Goal: Find specific page/section: Find specific page/section

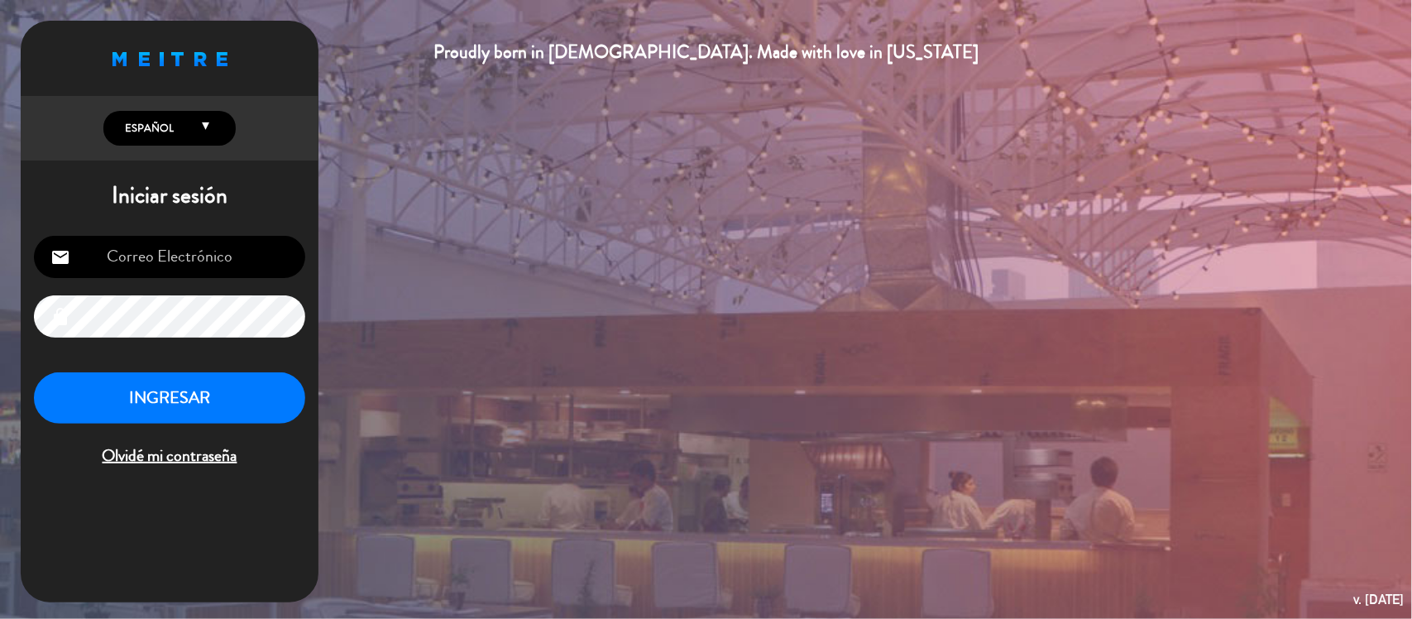
type input "[EMAIL_ADDRESS][DOMAIN_NAME]"
click at [138, 387] on button "INGRESAR" at bounding box center [169, 398] width 271 height 52
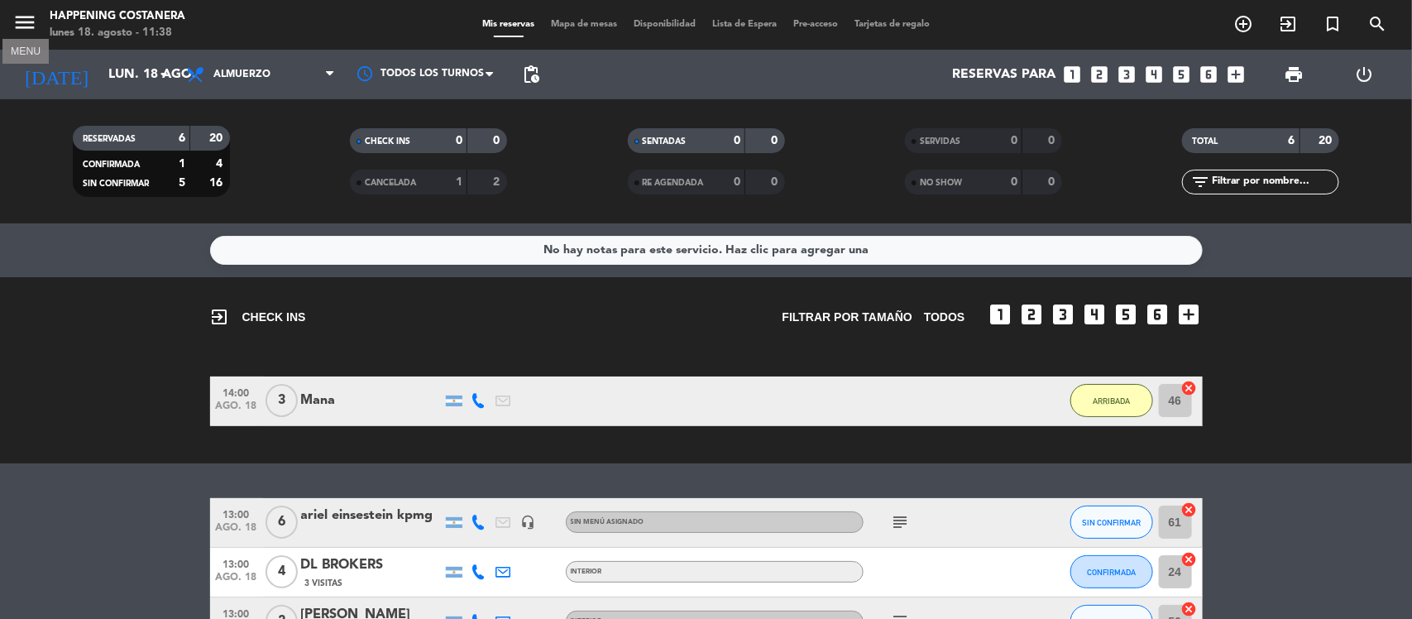
click at [23, 25] on icon "menu" at bounding box center [24, 22] width 25 height 25
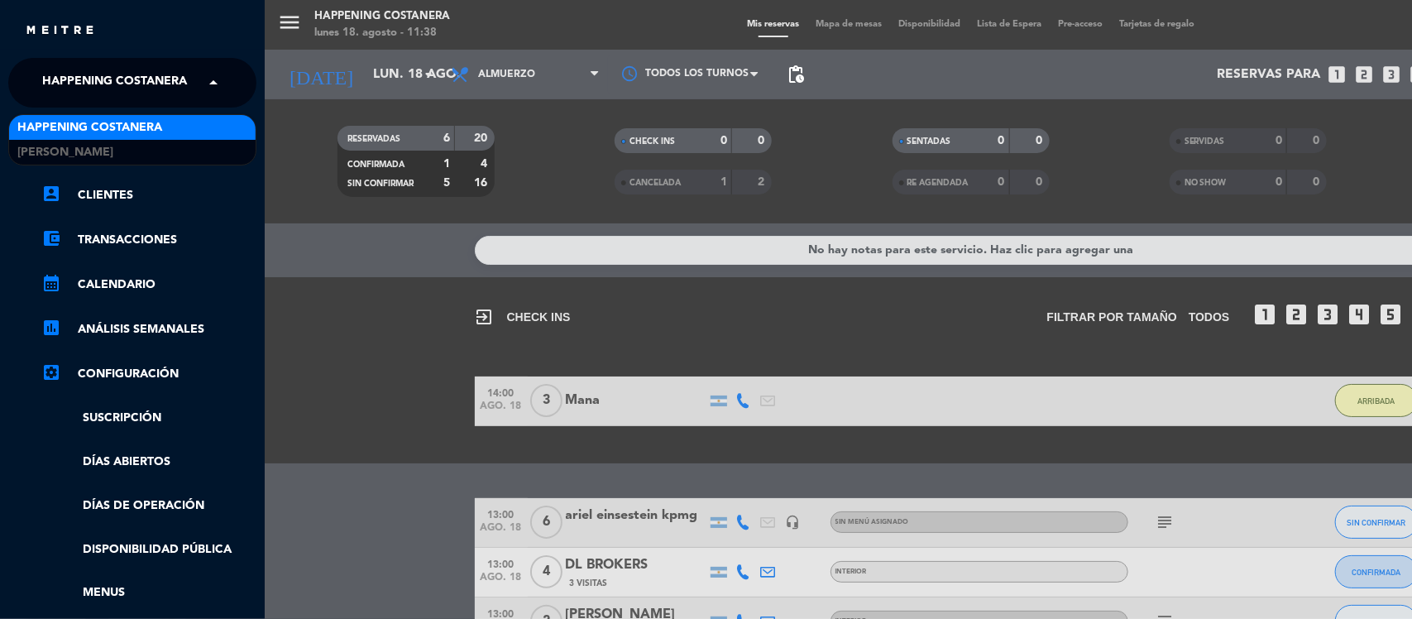
click at [70, 77] on span "Happening Costanera" at bounding box center [114, 82] width 145 height 35
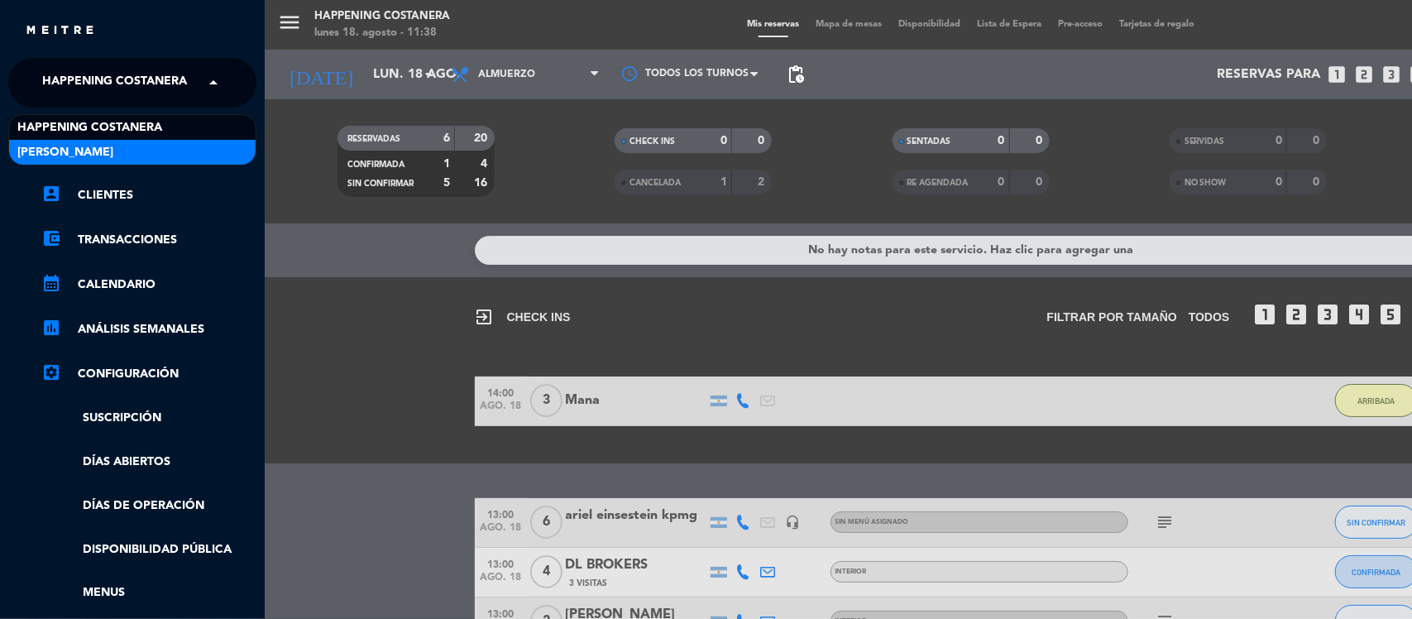
click at [69, 151] on span "[PERSON_NAME]" at bounding box center [65, 152] width 96 height 19
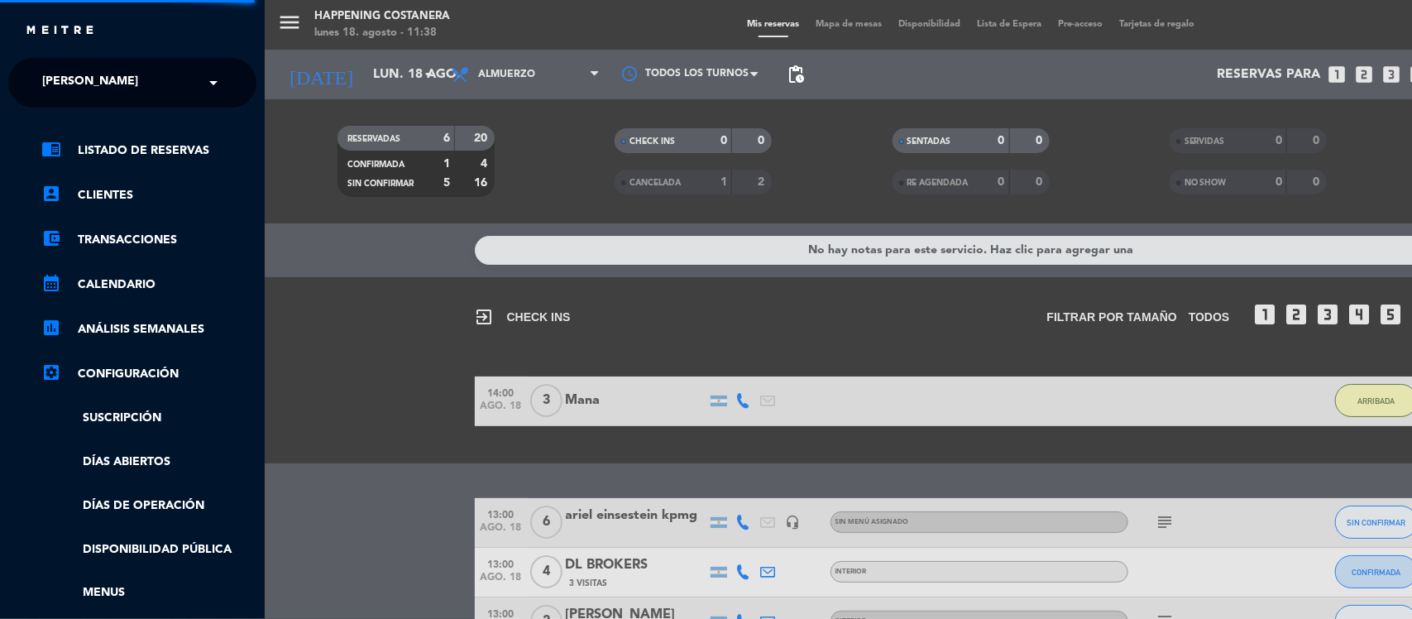
click at [312, 381] on div "menu Happening Costanera lunes 18. agosto - 11:38 Mis reservas Mapa de mesas Di…" at bounding box center [971, 309] width 1412 height 619
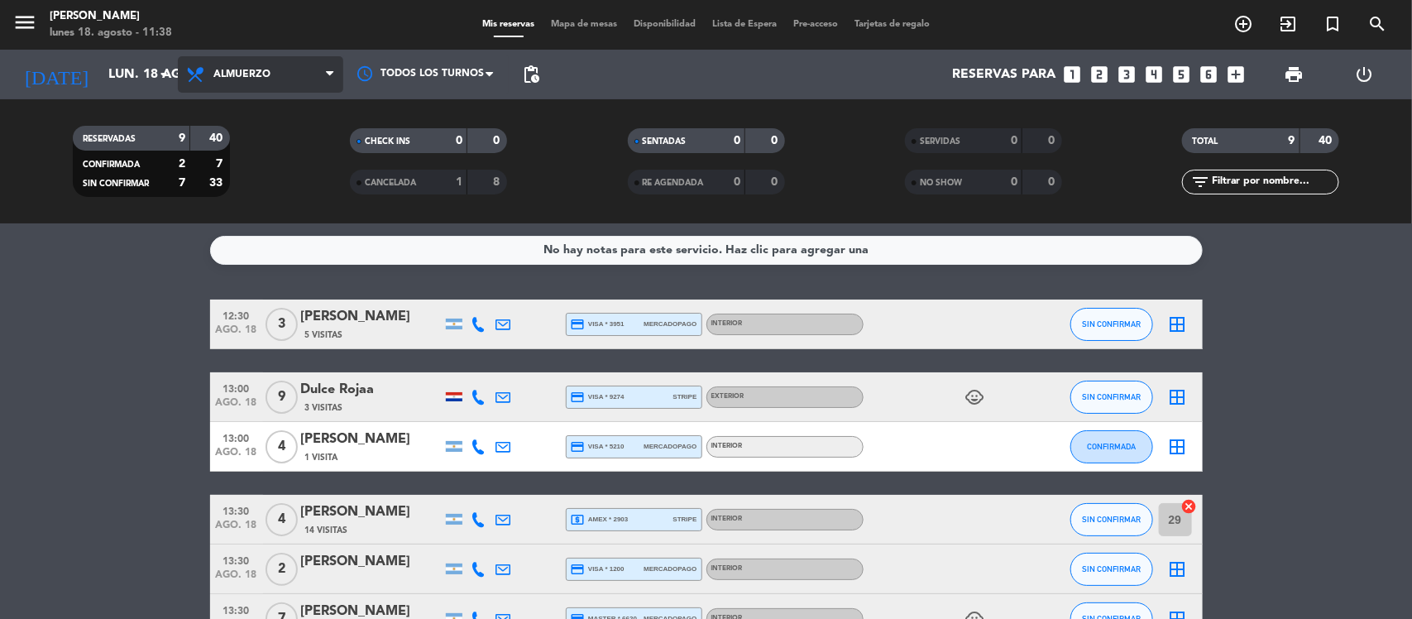
click at [249, 70] on span "Almuerzo" at bounding box center [241, 75] width 57 height 12
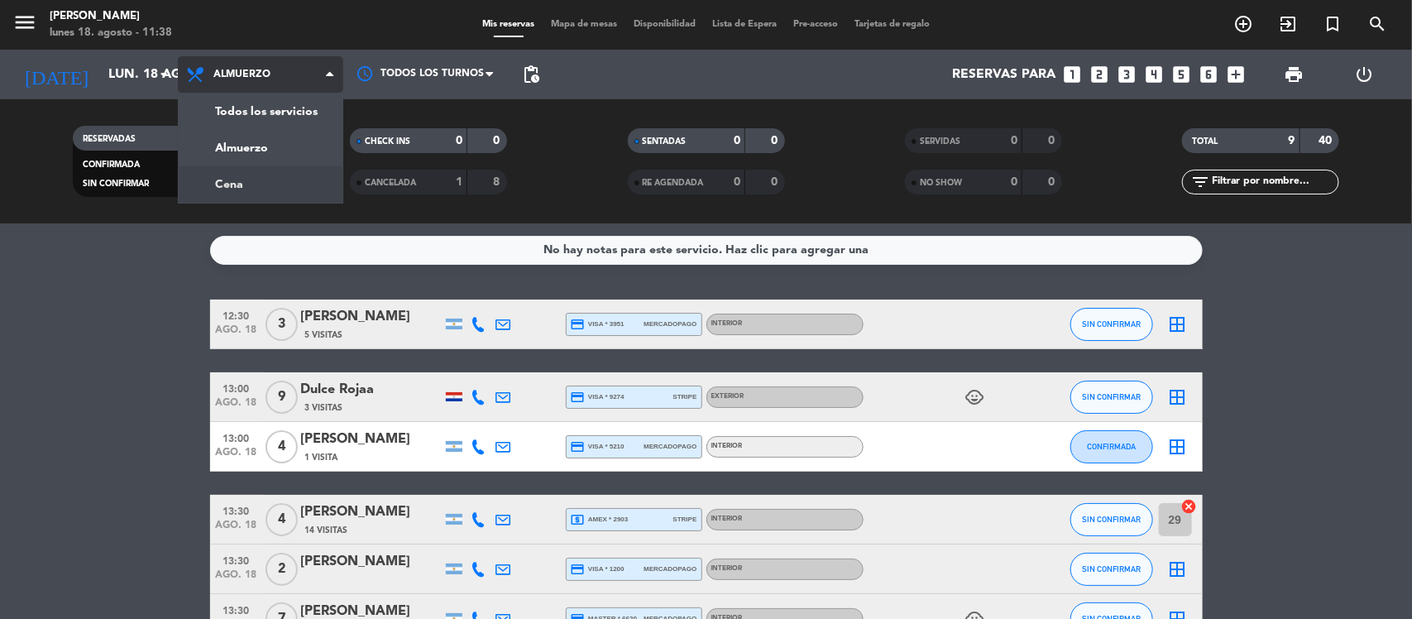
click at [246, 171] on div "menu [PERSON_NAME] lunes 18. agosto - 11:38 Mis reservas Mapa de mesas Disponib…" at bounding box center [706, 111] width 1412 height 223
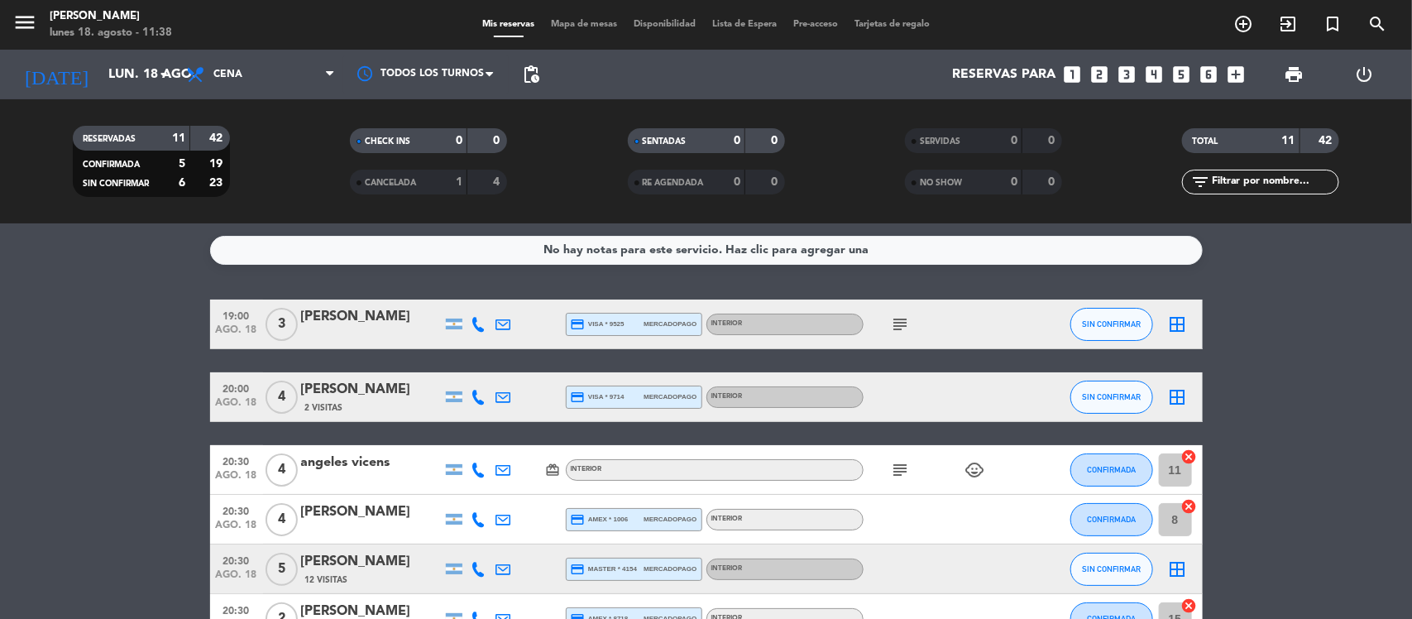
click at [883, 23] on span "Tarjetas de regalo" at bounding box center [892, 24] width 92 height 9
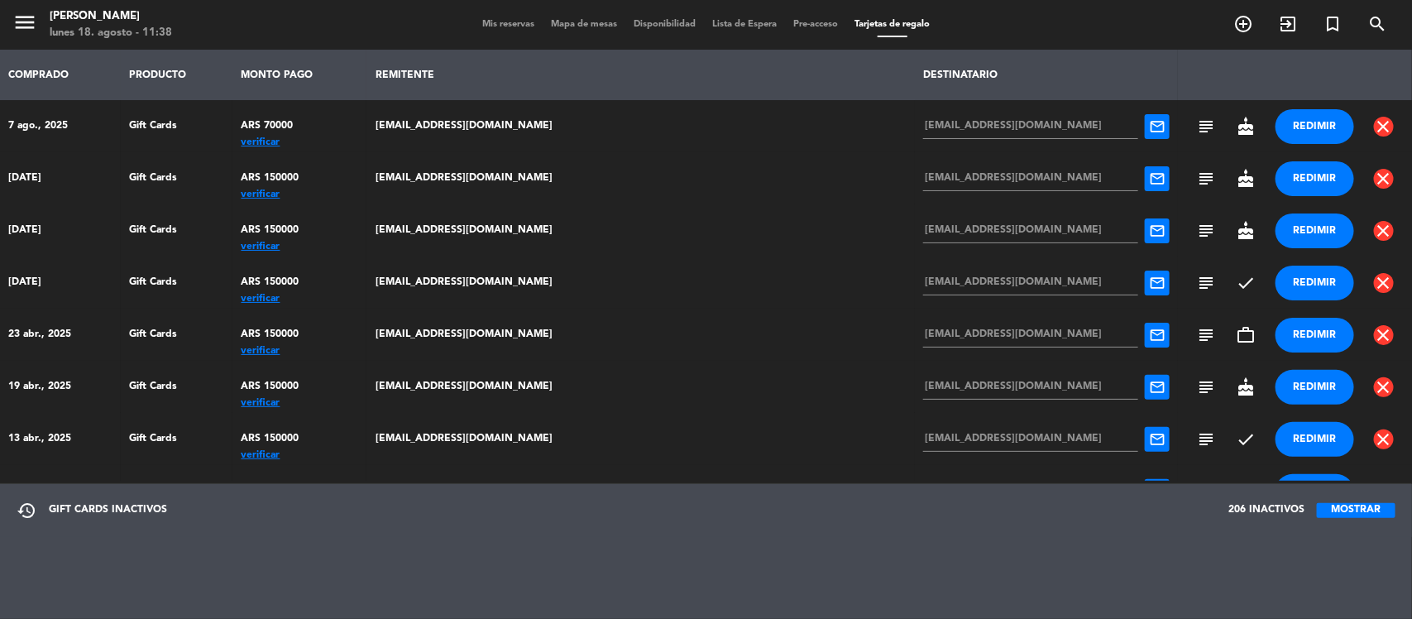
click at [303, 142] on div "verificar" at bounding box center [299, 142] width 117 height 0
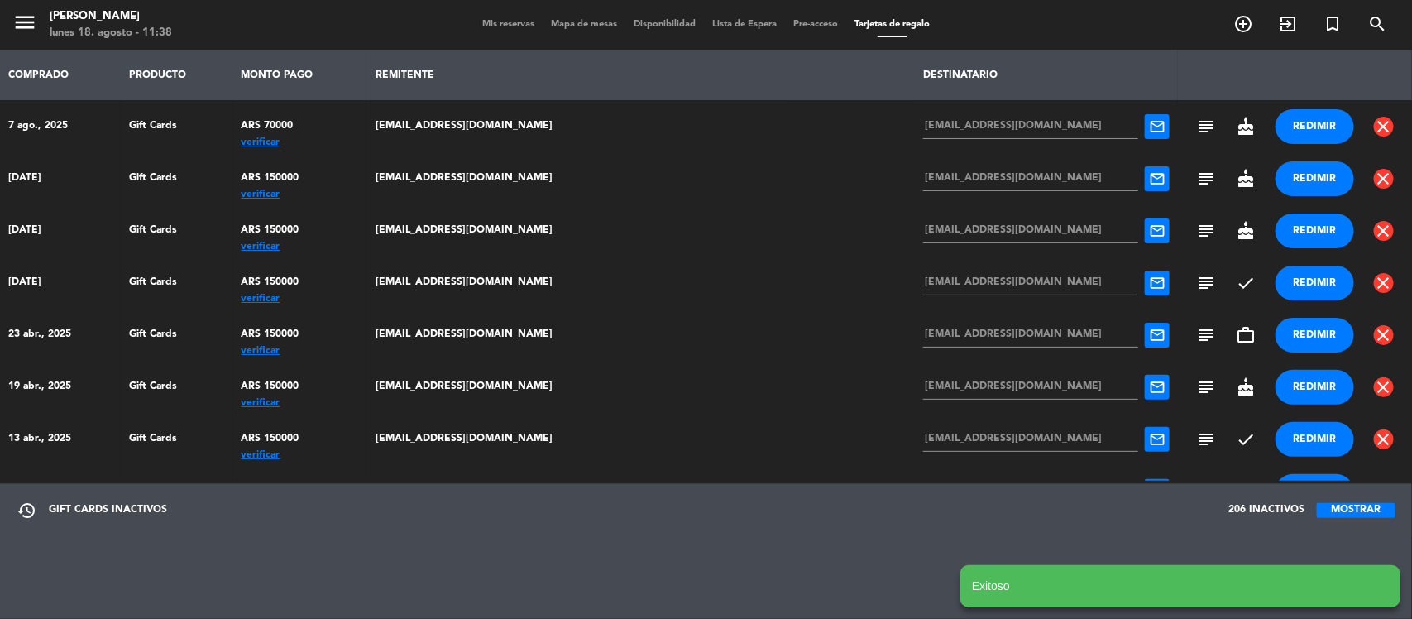
click at [308, 194] on div "verificar" at bounding box center [299, 194] width 117 height 0
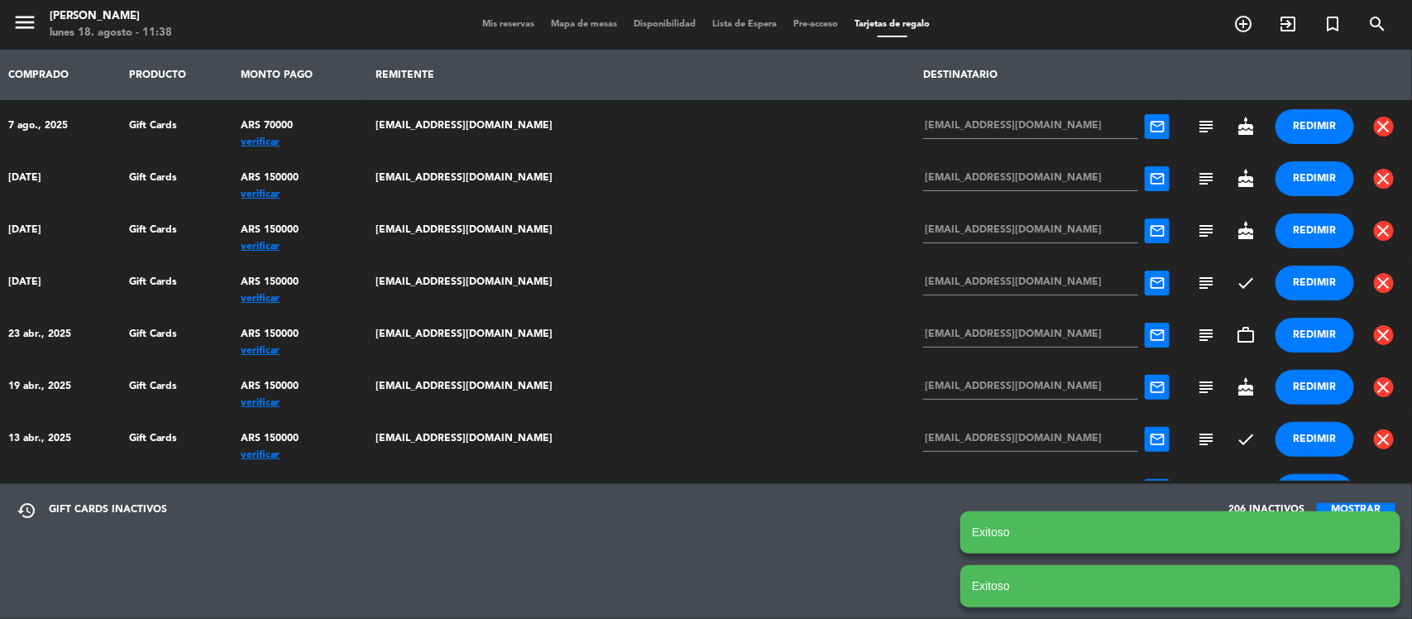
click at [307, 246] on div "verificar" at bounding box center [299, 246] width 117 height 0
click at [307, 303] on td "ARS 150000 verificar" at bounding box center [299, 282] width 134 height 52
click at [310, 299] on div "verificar" at bounding box center [299, 299] width 117 height 0
click at [314, 351] on div "verificar" at bounding box center [299, 351] width 117 height 0
click at [308, 403] on div "verificar" at bounding box center [299, 403] width 117 height 0
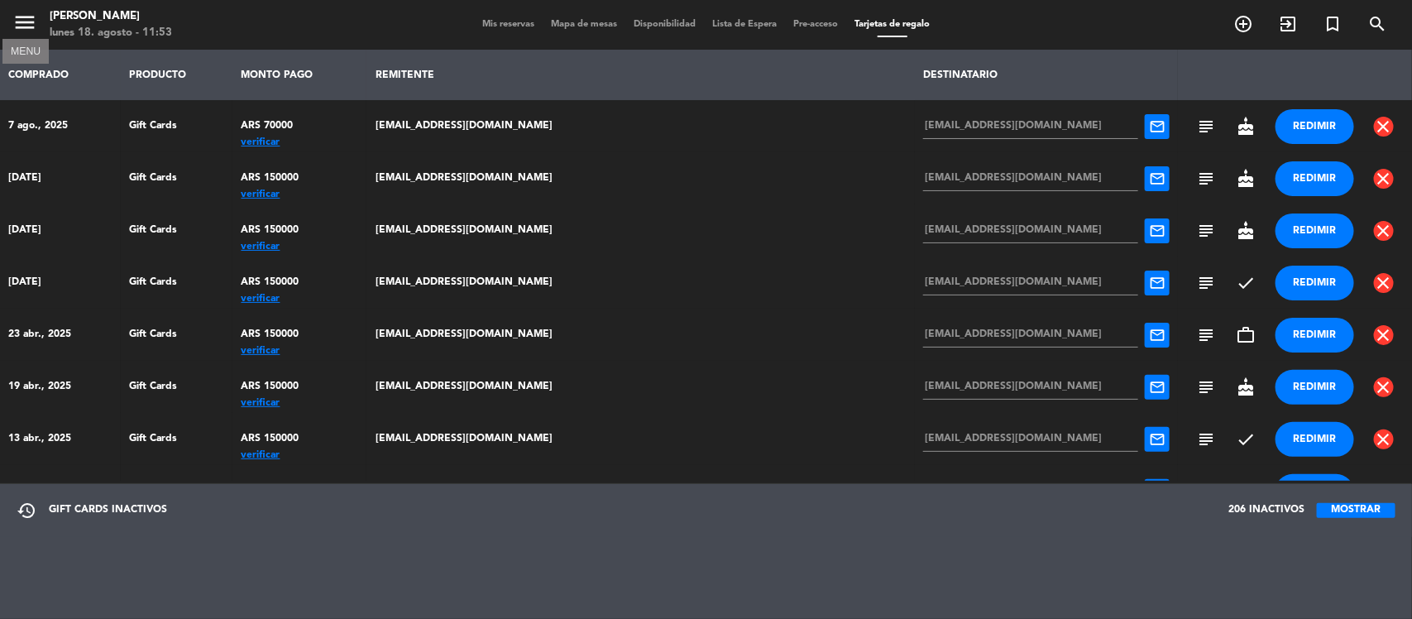
click at [27, 11] on icon "menu" at bounding box center [24, 22] width 25 height 25
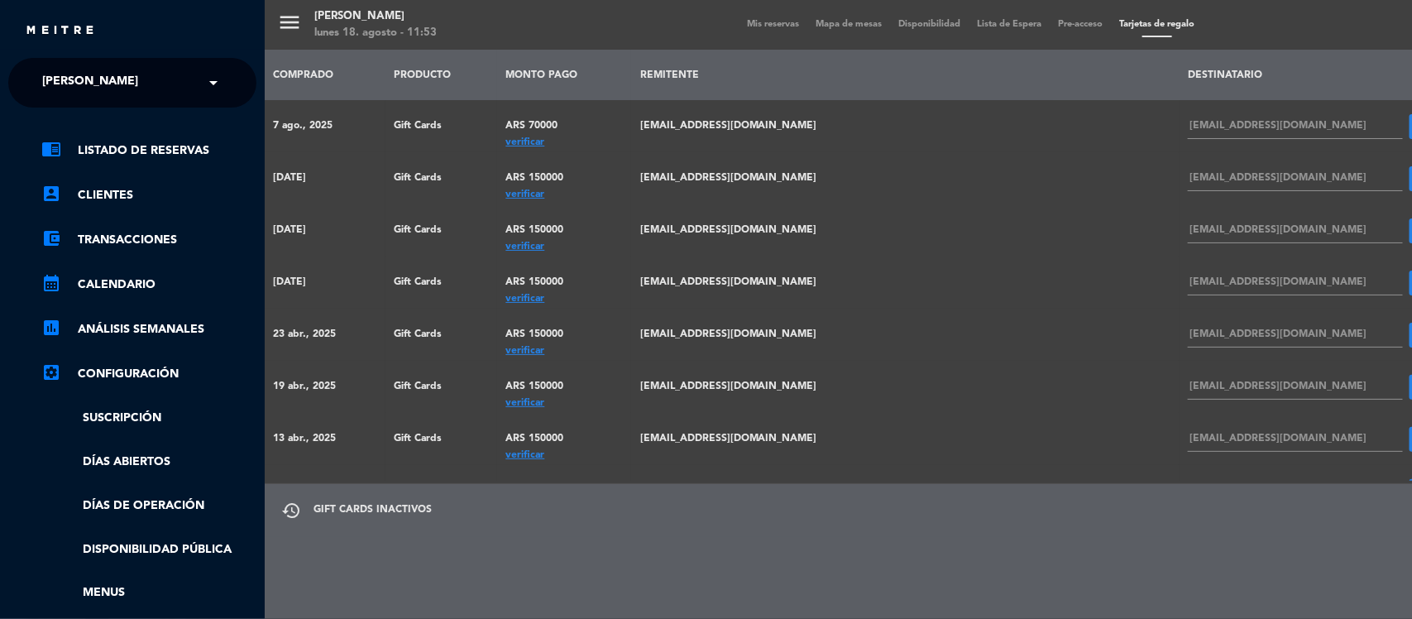
drag, startPoint x: 88, startPoint y: 150, endPoint x: 112, endPoint y: 179, distance: 38.8
click at [88, 150] on link "chrome_reader_mode Listado de Reservas" at bounding box center [148, 151] width 215 height 20
